Goal: Task Accomplishment & Management: Use online tool/utility

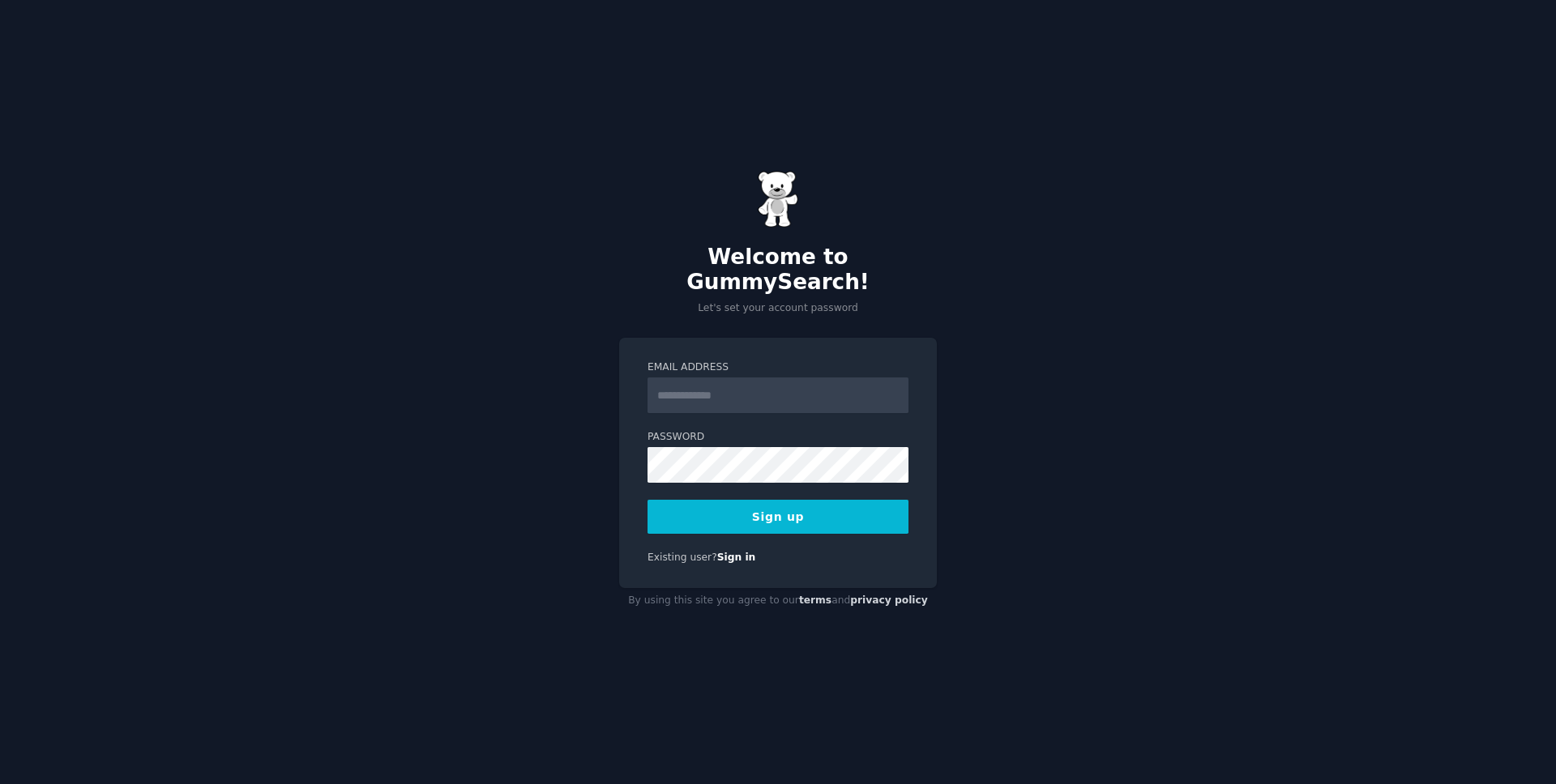
click at [692, 387] on input "Email Address" at bounding box center [778, 395] width 261 height 36
type input "**********"
click at [788, 519] on button "Sign up" at bounding box center [778, 516] width 261 height 34
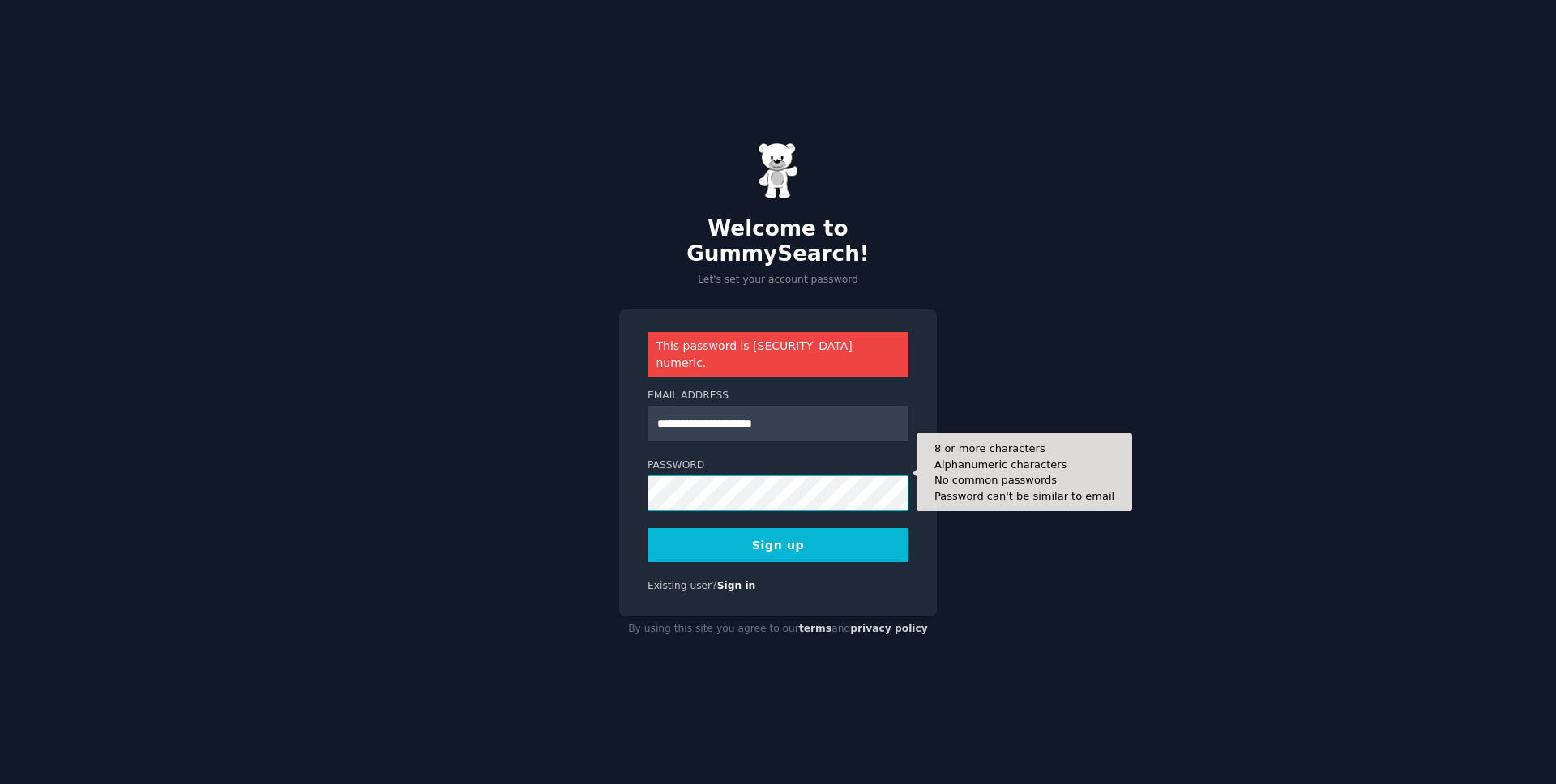
click at [648, 528] on button "Sign up" at bounding box center [778, 544] width 261 height 34
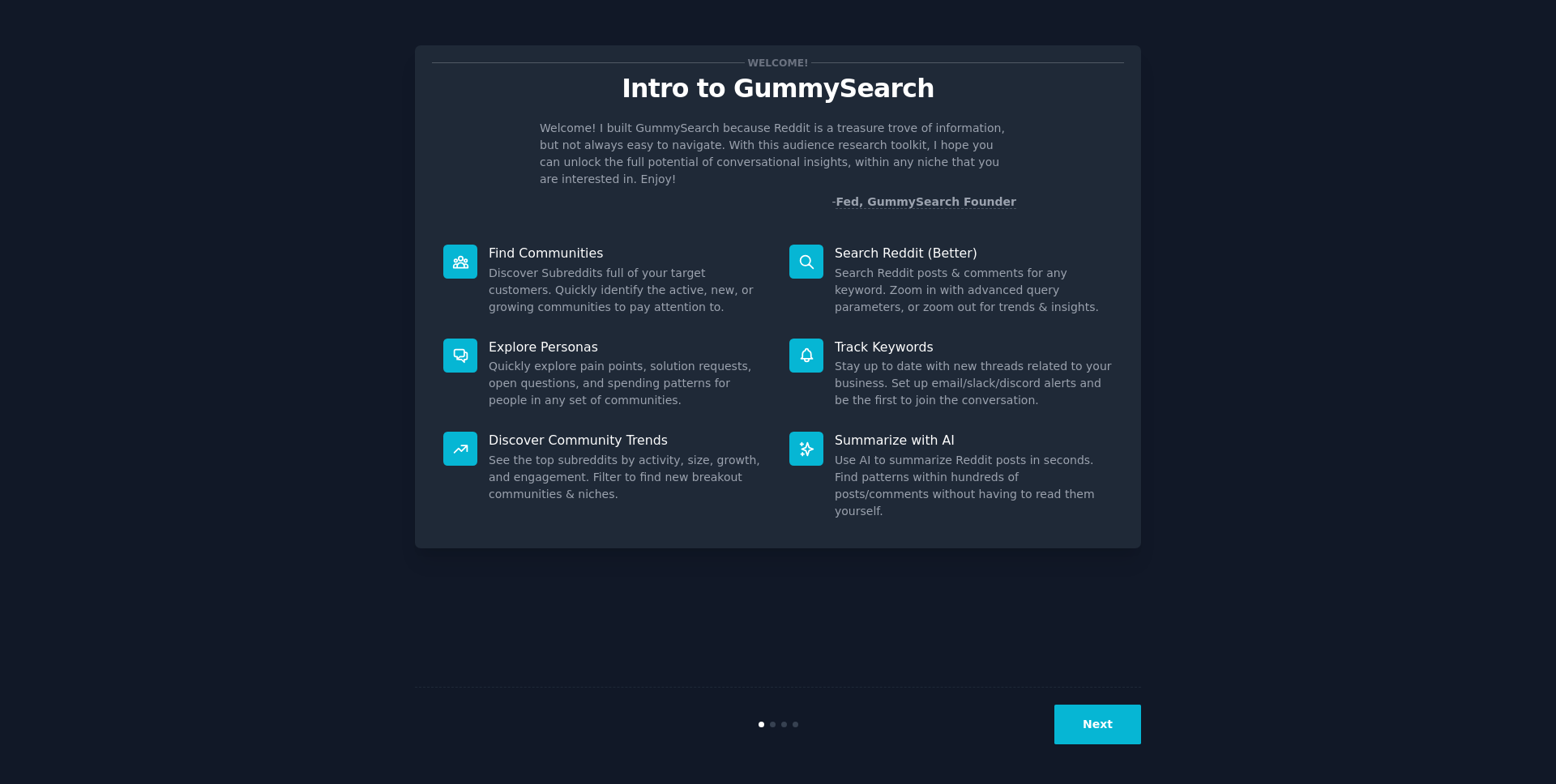
click at [960, 339] on p "Track Keywords" at bounding box center [974, 347] width 278 height 17
click at [801, 255] on icon at bounding box center [806, 262] width 13 height 13
click at [772, 726] on div at bounding box center [772, 724] width 6 height 6
click at [1389, 382] on div "Welcome! Intro to GummySearch Welcome! I built GummySearch because Reddit is a …" at bounding box center [778, 392] width 1511 height 739
click at [1495, 370] on div "Welcome! Intro to GummySearch Welcome! I built GummySearch because Reddit is a …" at bounding box center [778, 392] width 1511 height 739
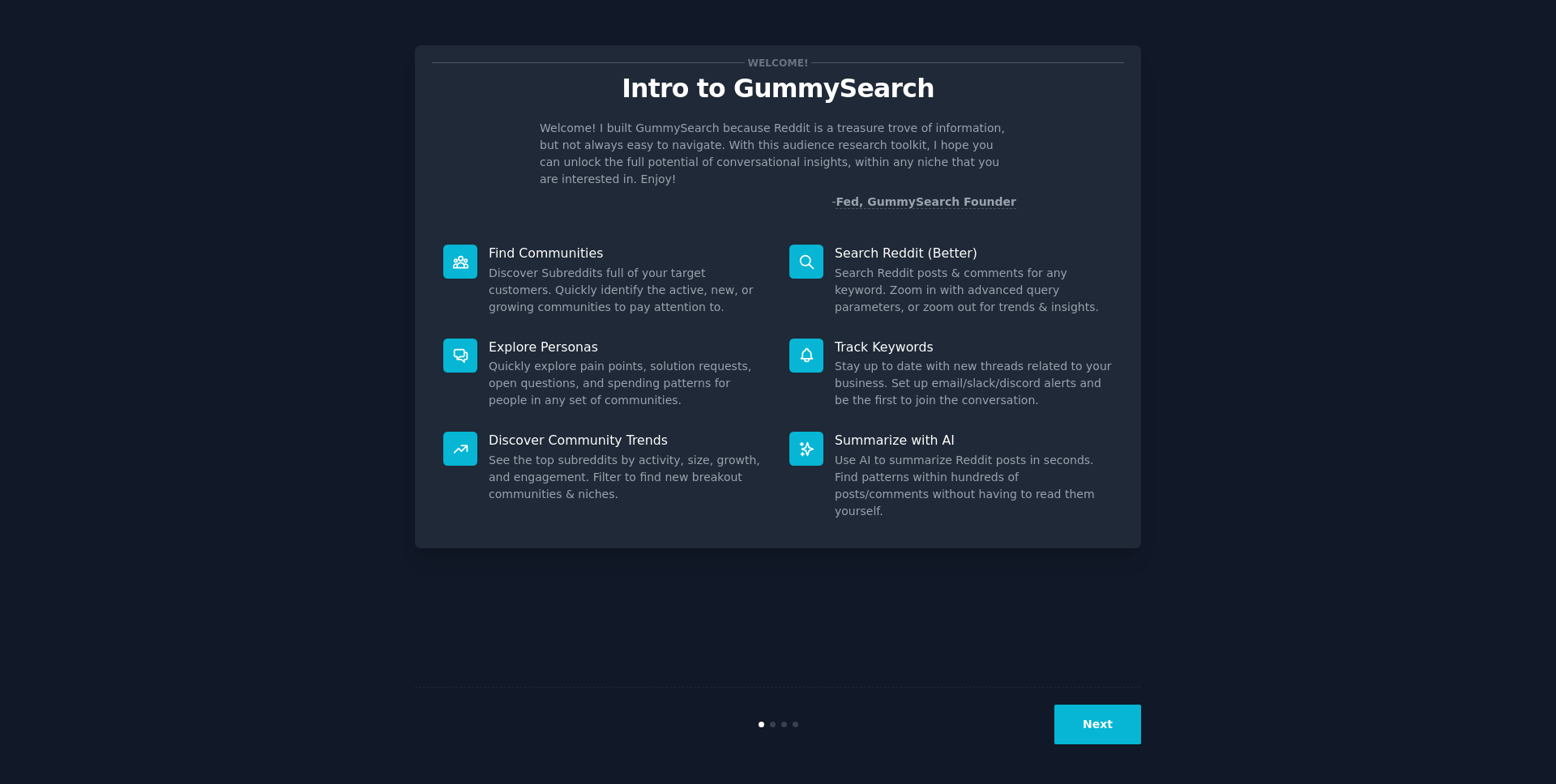
click at [789, 98] on p "Intro to GummySearch" at bounding box center [777, 88] width 692 height 28
click at [1095, 705] on button "Next" at bounding box center [1098, 724] width 86 height 39
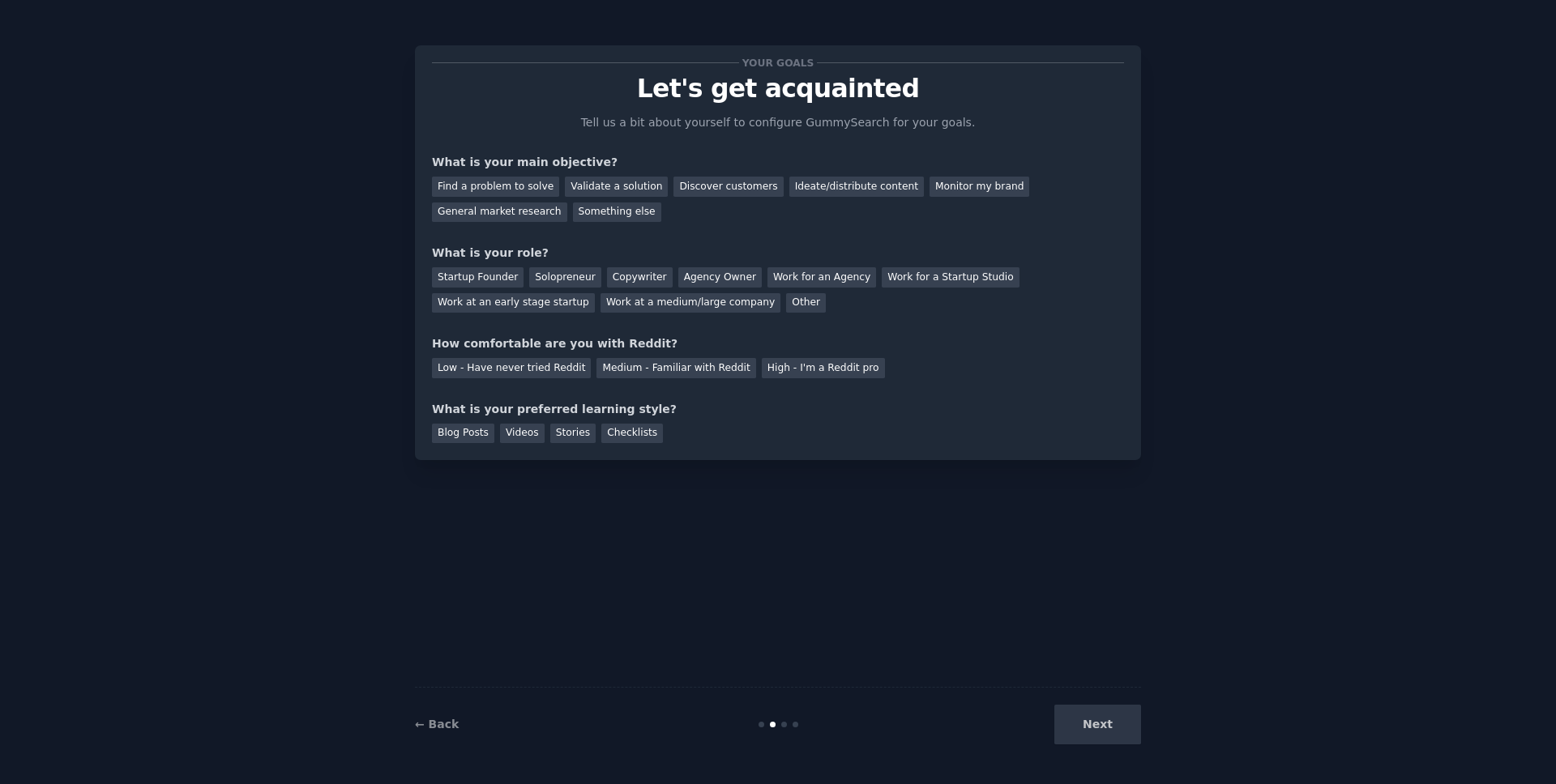
click at [782, 517] on div "Your goals Let's get acquainted Tell us a bit about yourself to configure Gummy…" at bounding box center [778, 392] width 727 height 739
click at [1087, 723] on div "Next" at bounding box center [1020, 724] width 242 height 39
click at [675, 414] on div "What is your preferred learning style?" at bounding box center [777, 409] width 692 height 17
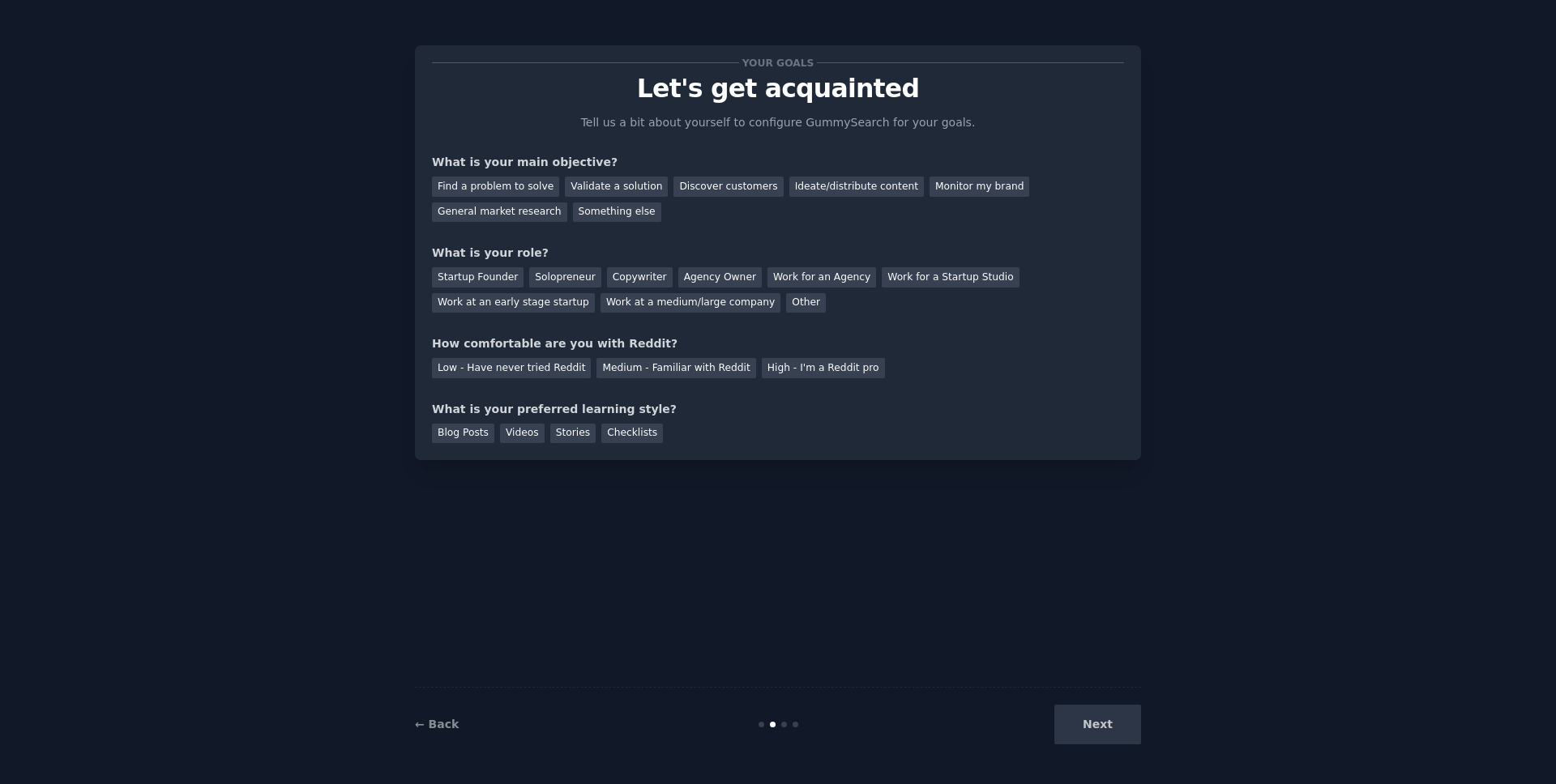
click at [784, 731] on div "← Back Next" at bounding box center [778, 723] width 727 height 74
click at [1105, 734] on div "Next" at bounding box center [1020, 724] width 242 height 39
click at [498, 186] on div "Find a problem to solve" at bounding box center [495, 186] width 128 height 20
click at [578, 189] on div "Validate a solution" at bounding box center [616, 186] width 103 height 20
click at [560, 276] on div "Solopreneur" at bounding box center [565, 277] width 72 height 20
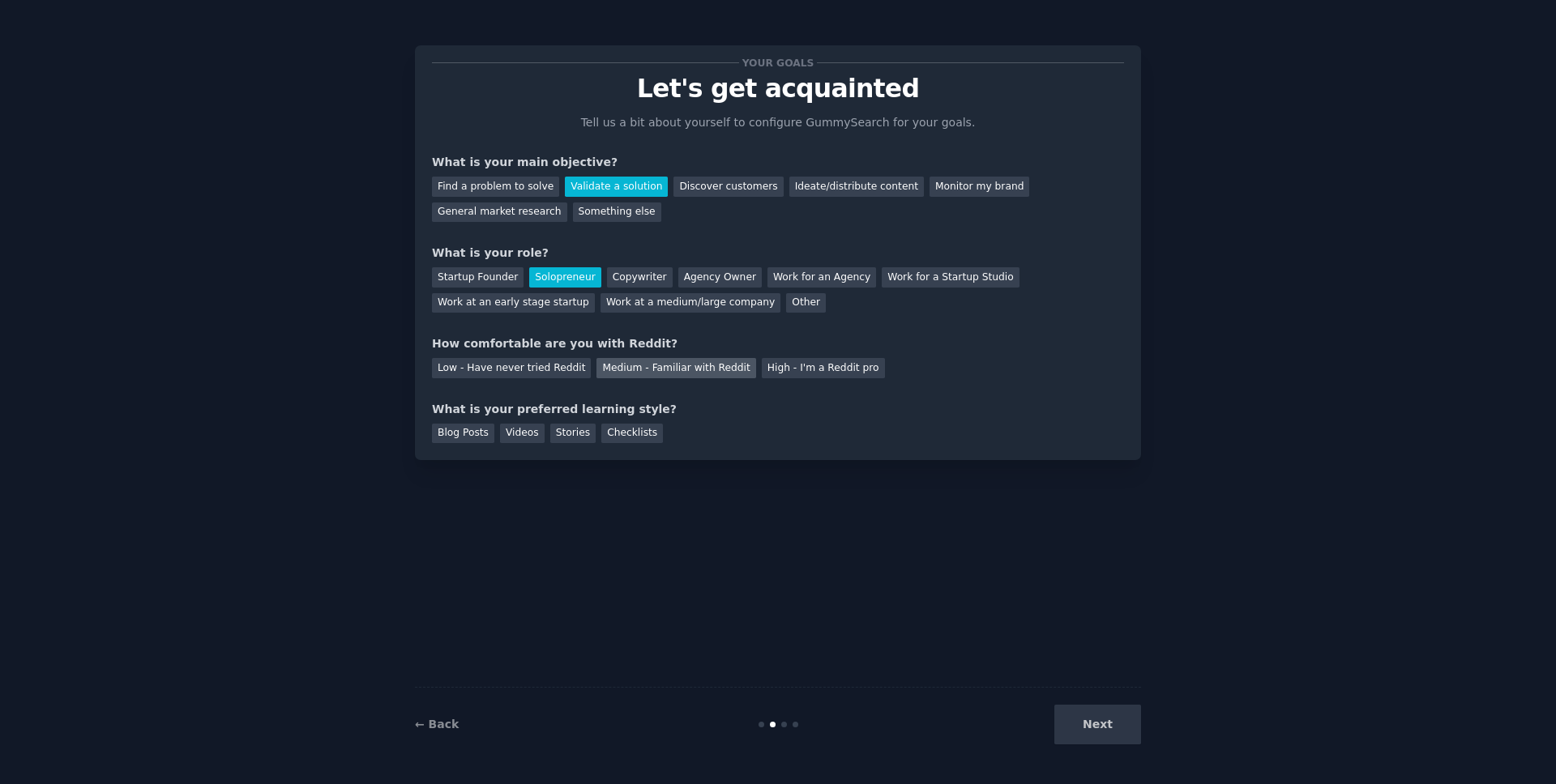
click at [719, 374] on div "Medium - Familiar with Reddit" at bounding box center [675, 368] width 159 height 20
click at [471, 433] on div "Blog Posts" at bounding box center [463, 433] width 62 height 20
click at [1083, 740] on button "Next" at bounding box center [1098, 724] width 86 height 39
click at [779, 546] on div "Your goals Let's get acquainted Tell us a bit about yourself to configure Gummy…" at bounding box center [778, 392] width 727 height 739
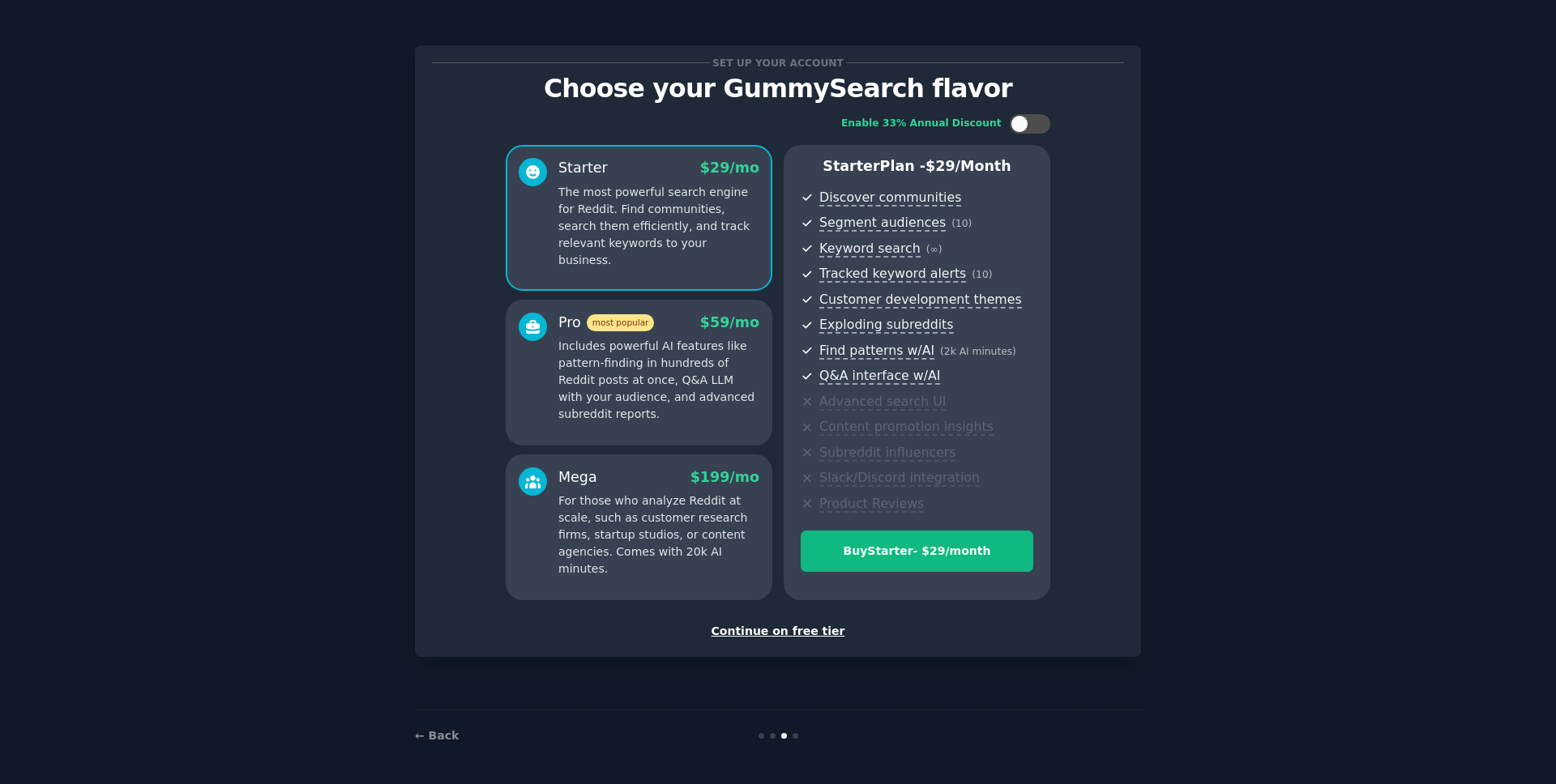
click at [795, 634] on div "Continue on free tier" at bounding box center [777, 631] width 692 height 17
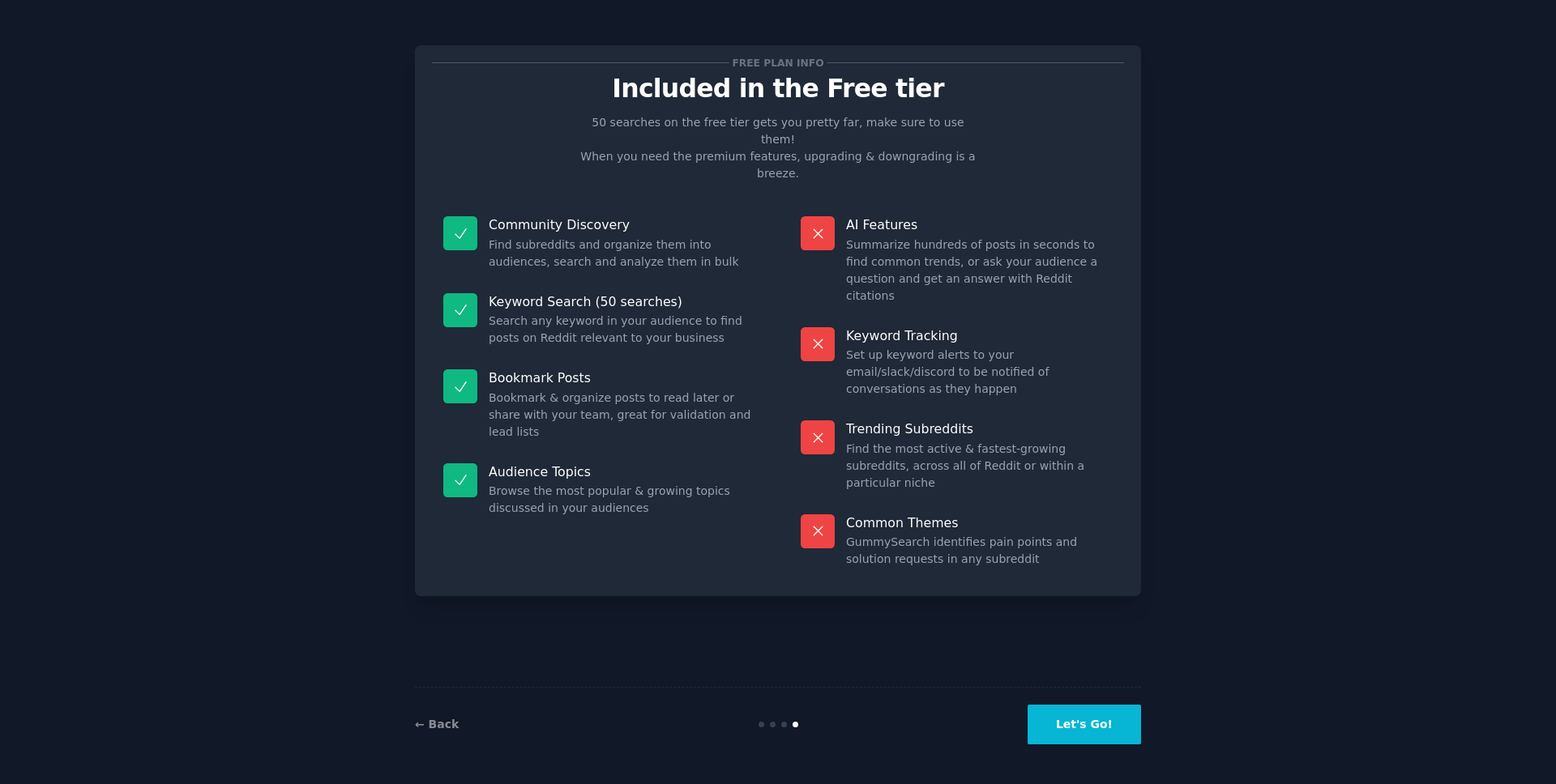
click at [1060, 734] on button "Let's Go!" at bounding box center [1085, 724] width 114 height 39
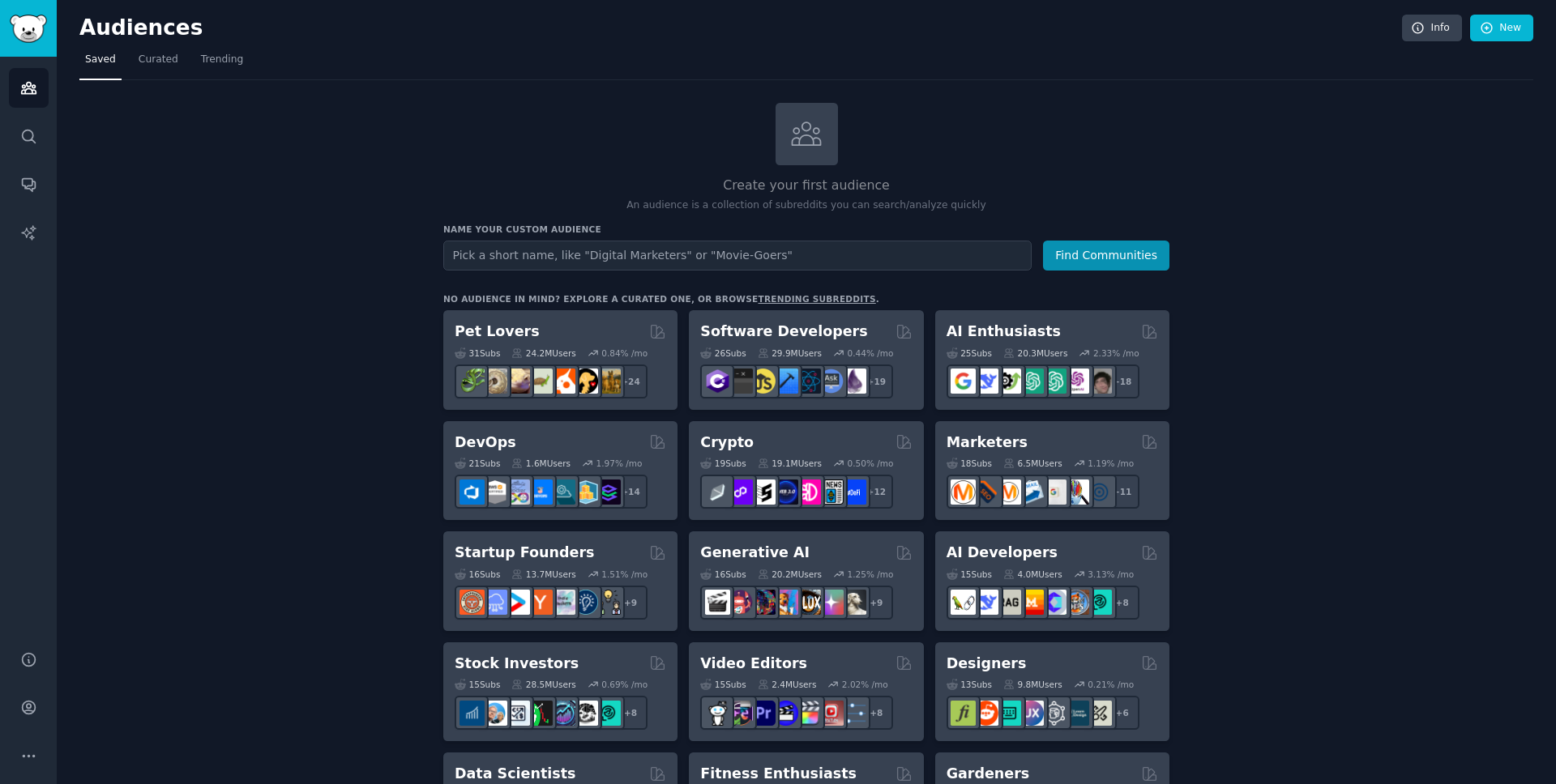
click at [510, 254] on input "text" at bounding box center [738, 255] width 589 height 30
type input "vibe codinf"
click at [1043, 241] on button "Find Communities" at bounding box center [1106, 255] width 127 height 30
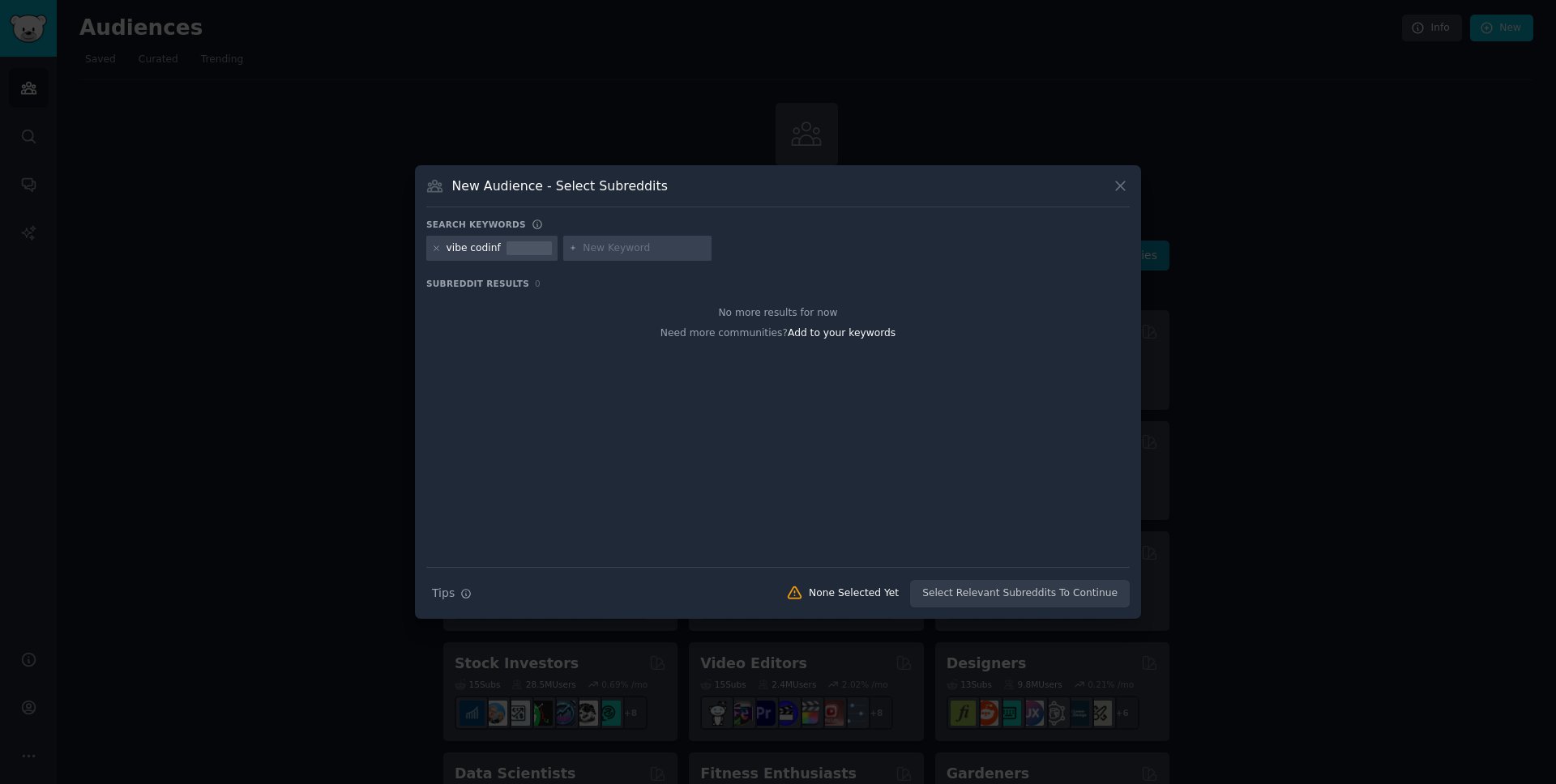
click at [499, 252] on div "vibe codinf" at bounding box center [491, 249] width 131 height 26
click at [434, 247] on icon at bounding box center [436, 249] width 9 height 9
click at [504, 226] on h3 "Search keywords" at bounding box center [476, 224] width 100 height 11
click at [498, 250] on input "text" at bounding box center [508, 249] width 123 height 15
type input "vibe coading"
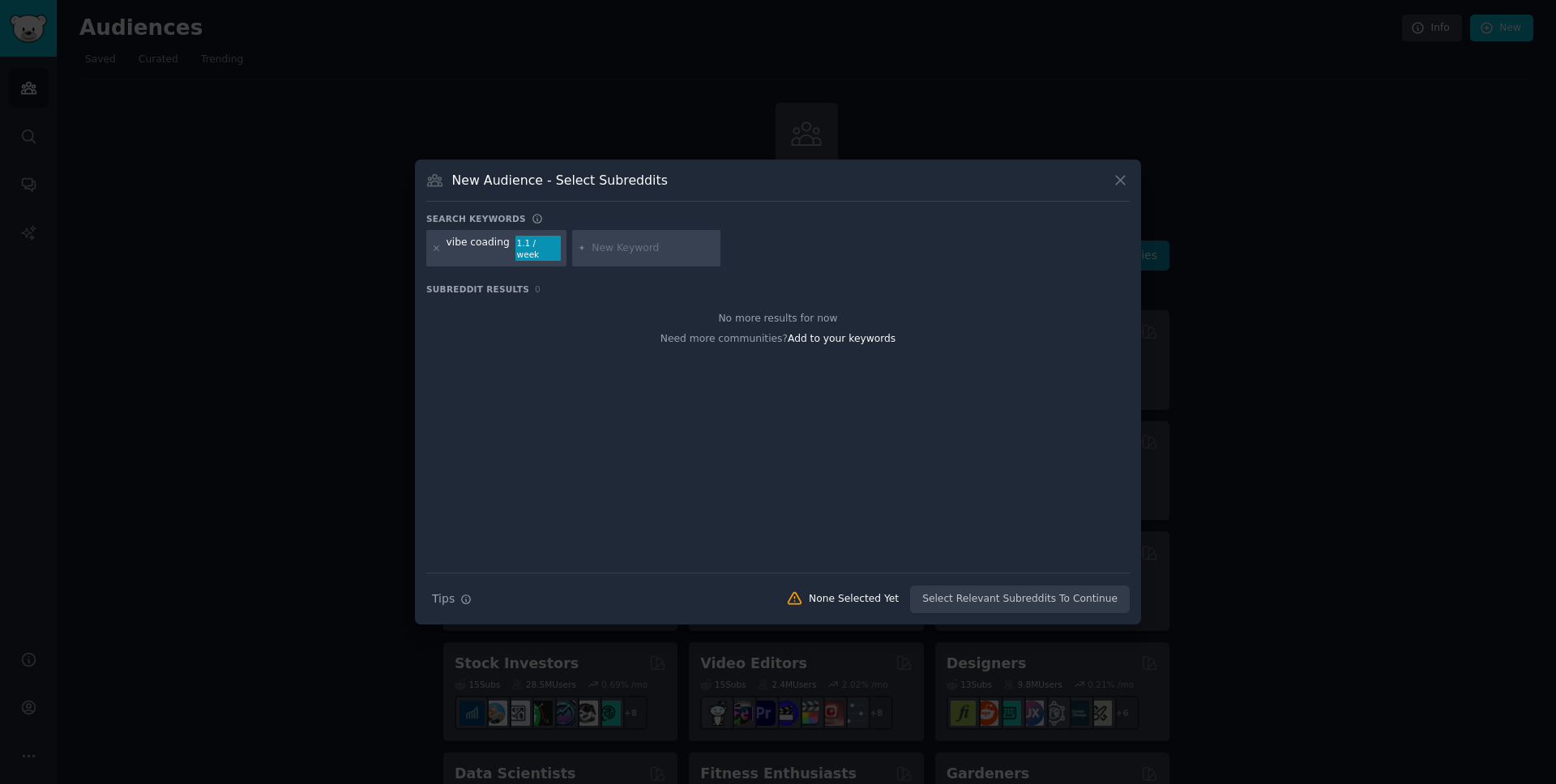
click at [481, 250] on div "vibe coading" at bounding box center [478, 249] width 63 height 26
